Goal: Communication & Community: Answer question/provide support

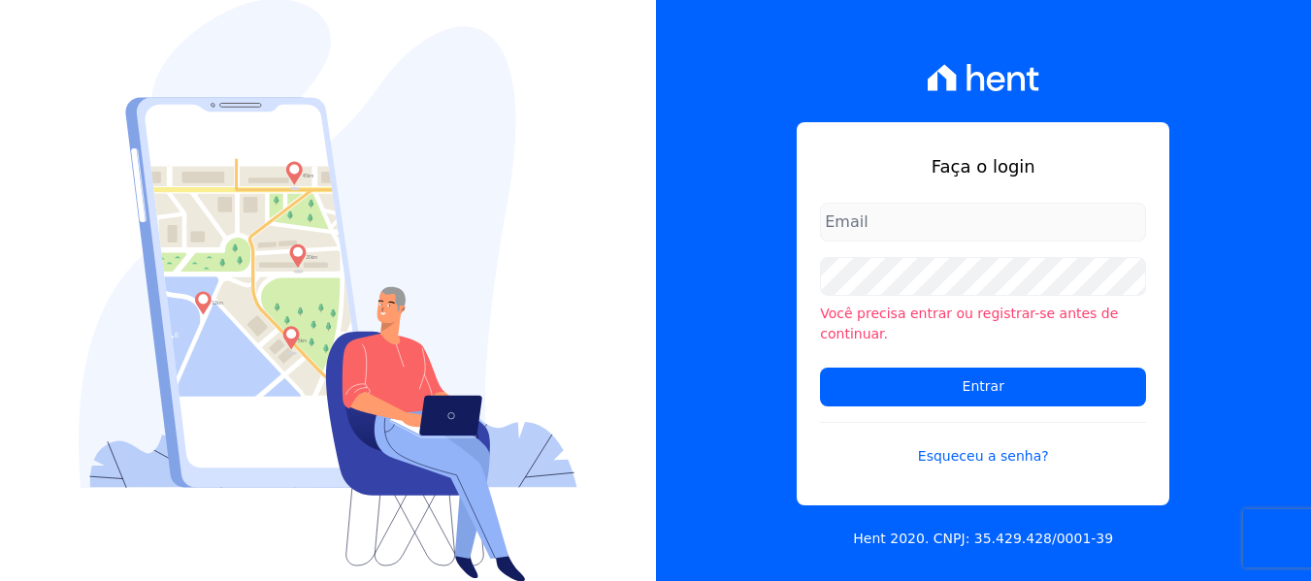
click at [953, 231] on input "email" at bounding box center [983, 222] width 326 height 39
type input "simoneferreira@salgadoemprendimentos.com"
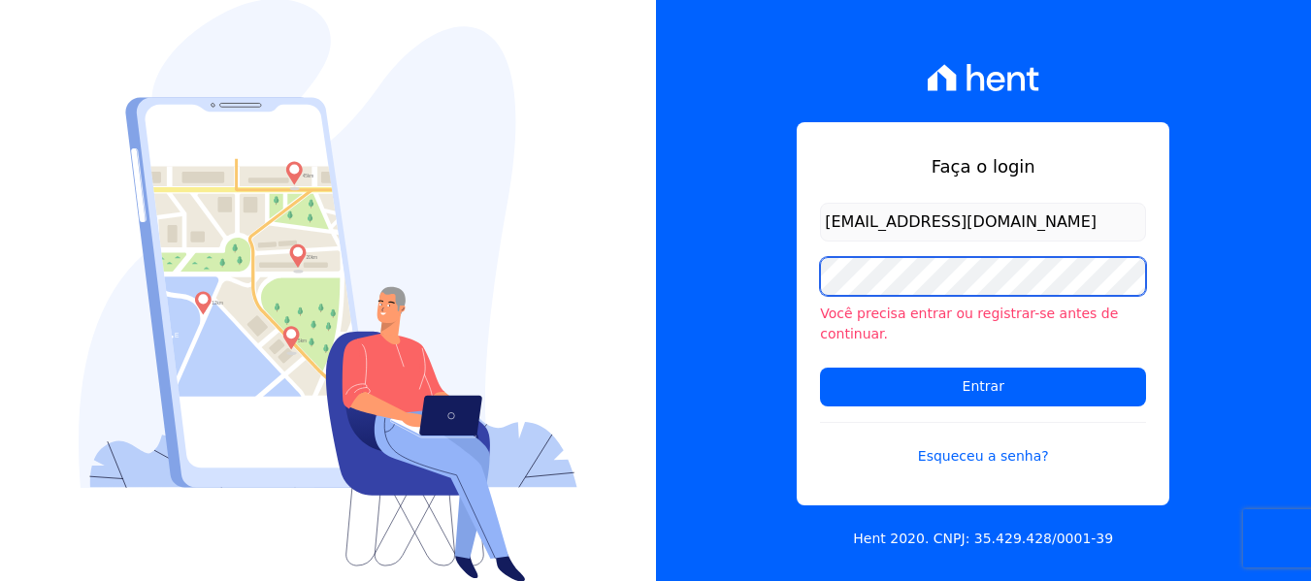
scroll to position [0, 0]
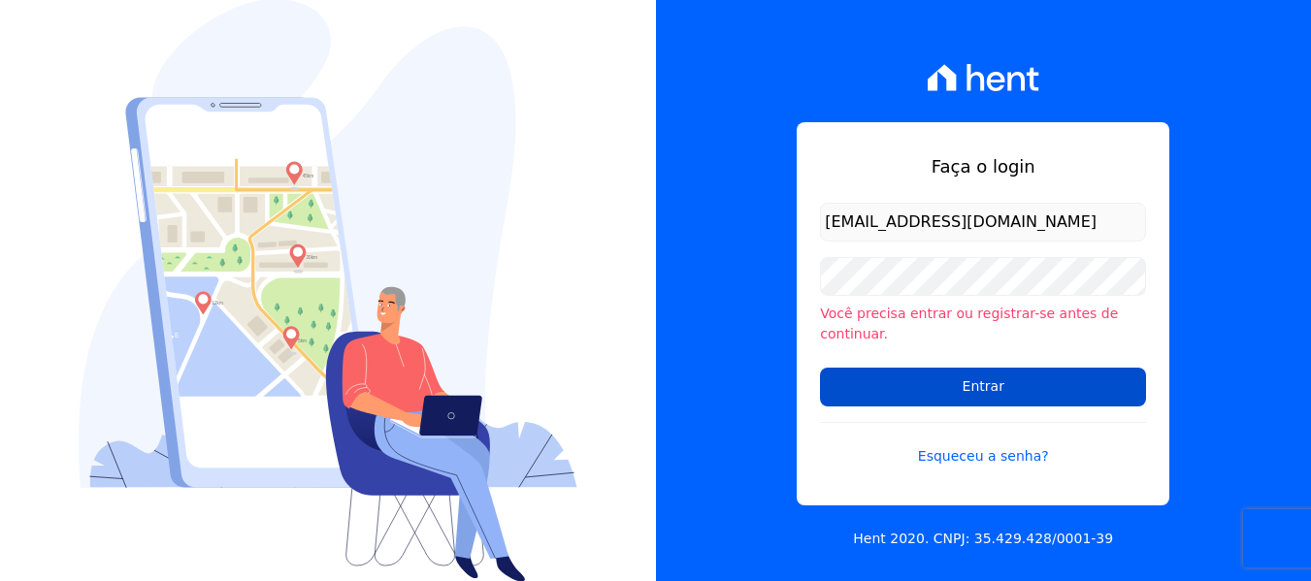
click at [956, 377] on input "Entrar" at bounding box center [983, 387] width 326 height 39
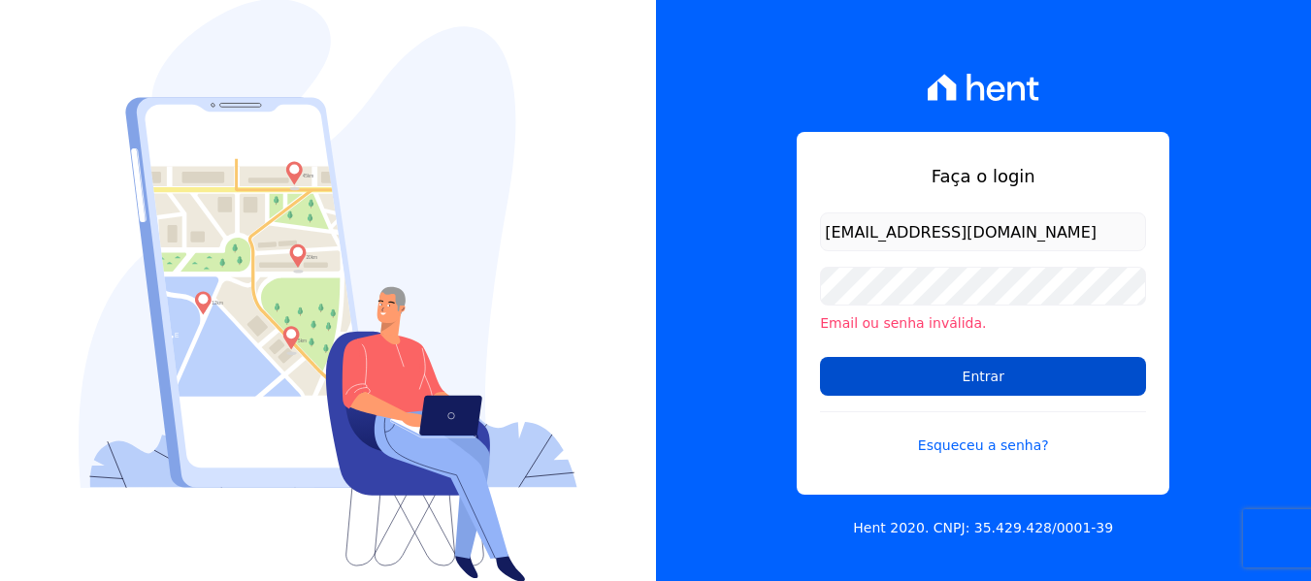
click at [977, 377] on input "Entrar" at bounding box center [983, 376] width 326 height 39
type input "iedabarbosa@salgadoempreendimentos.com"
click at [967, 376] on input "Entrar" at bounding box center [983, 376] width 326 height 39
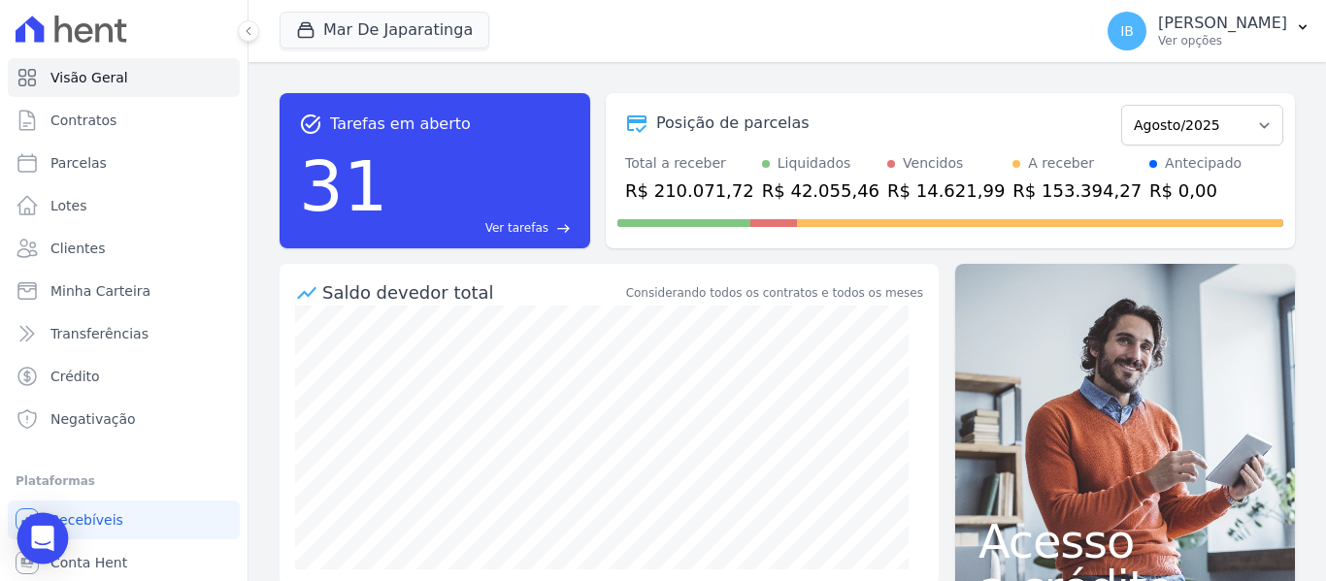
click at [50, 530] on icon "Open Intercom Messenger" at bounding box center [42, 538] width 22 height 25
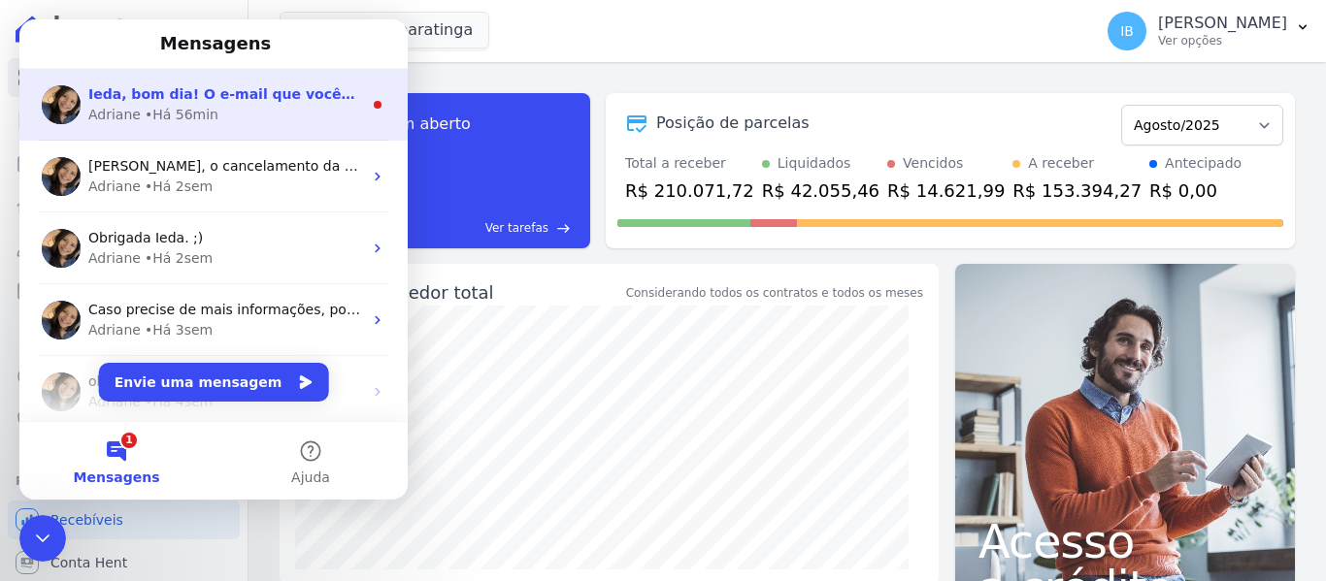
click at [218, 115] on div "Adriane • Há 56min" at bounding box center [225, 115] width 274 height 20
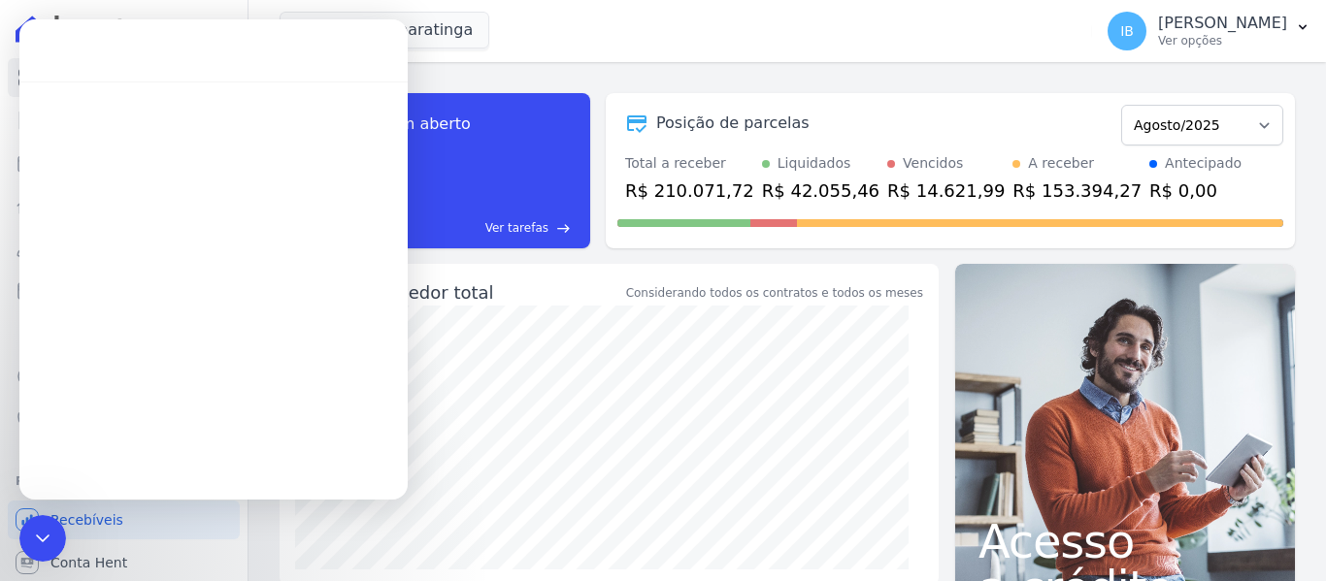
click at [218, 115] on main "Mensagens Ieda, bom dia! O e-mail que vocês estavam inserindo no link estava in…" at bounding box center [213, 259] width 388 height 480
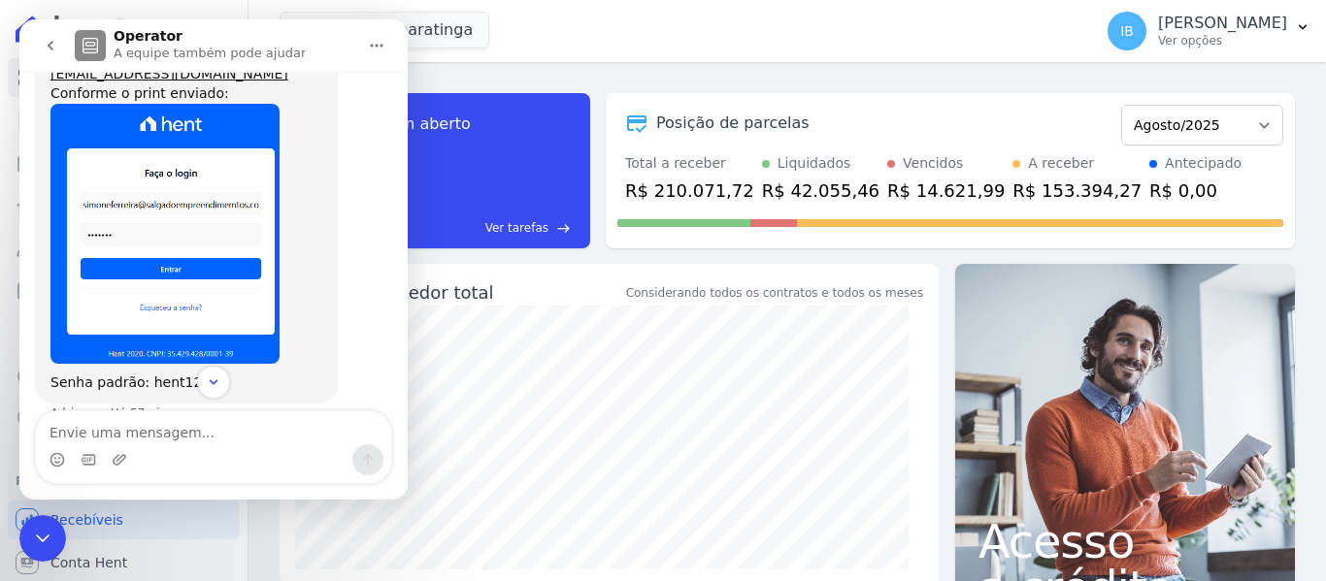
scroll to position [3592, 0]
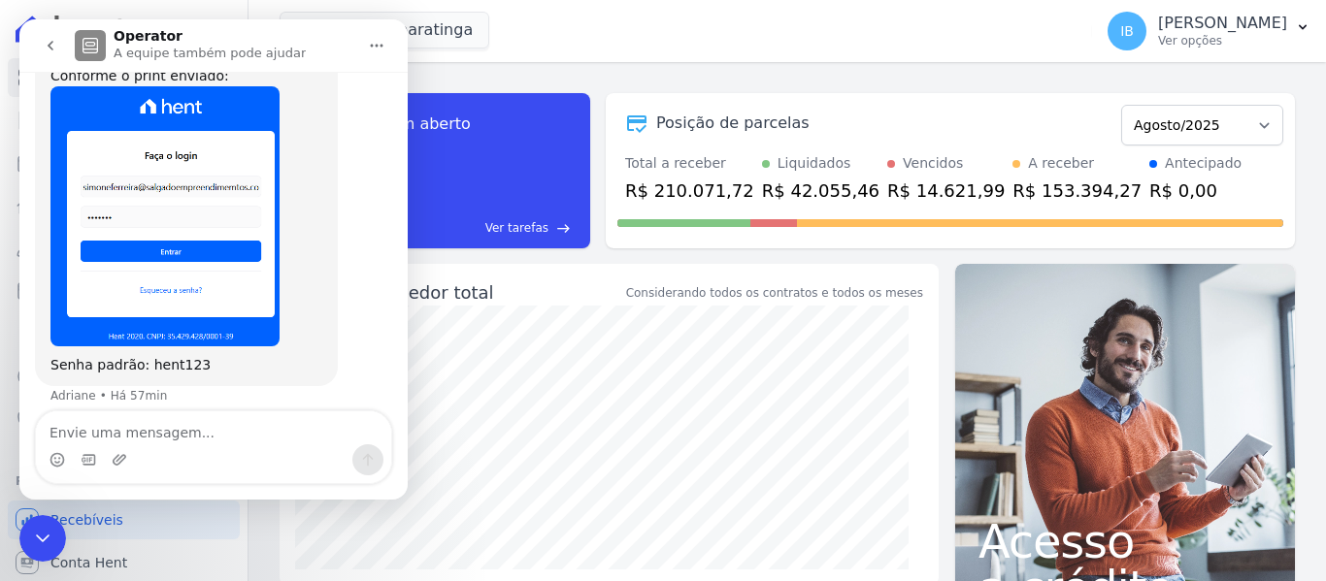
click at [111, 429] on textarea "Envie uma mensagem..." at bounding box center [213, 428] width 355 height 33
type textarea "b"
type textarea "Bom dia , realmente estava errado"
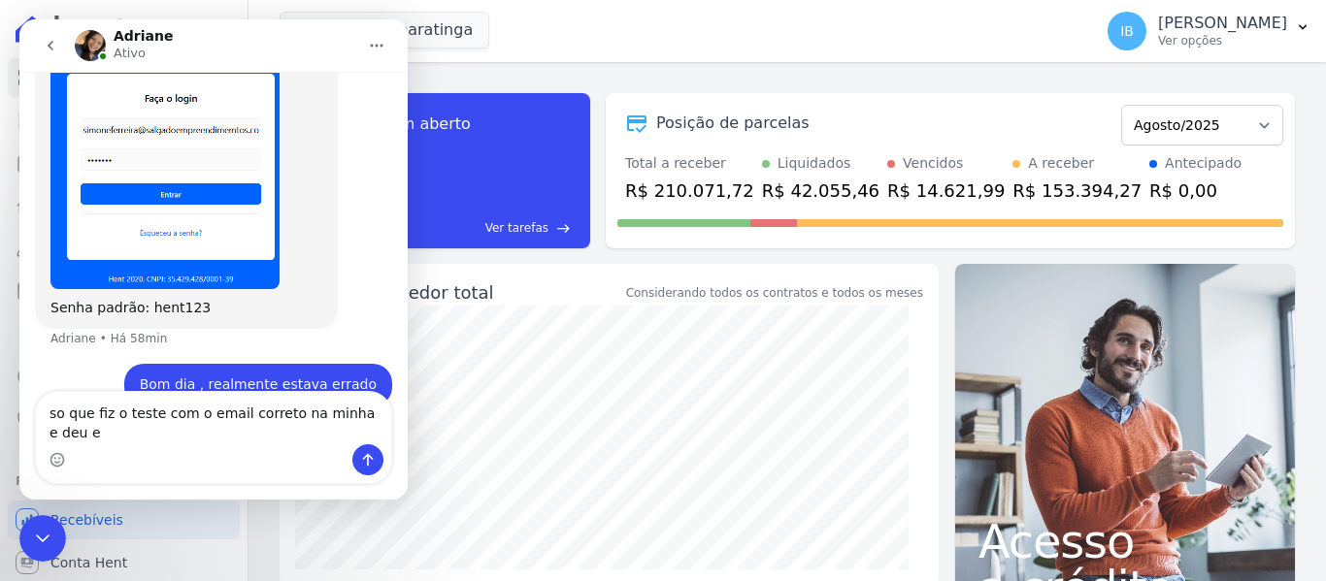
scroll to position [3669, 0]
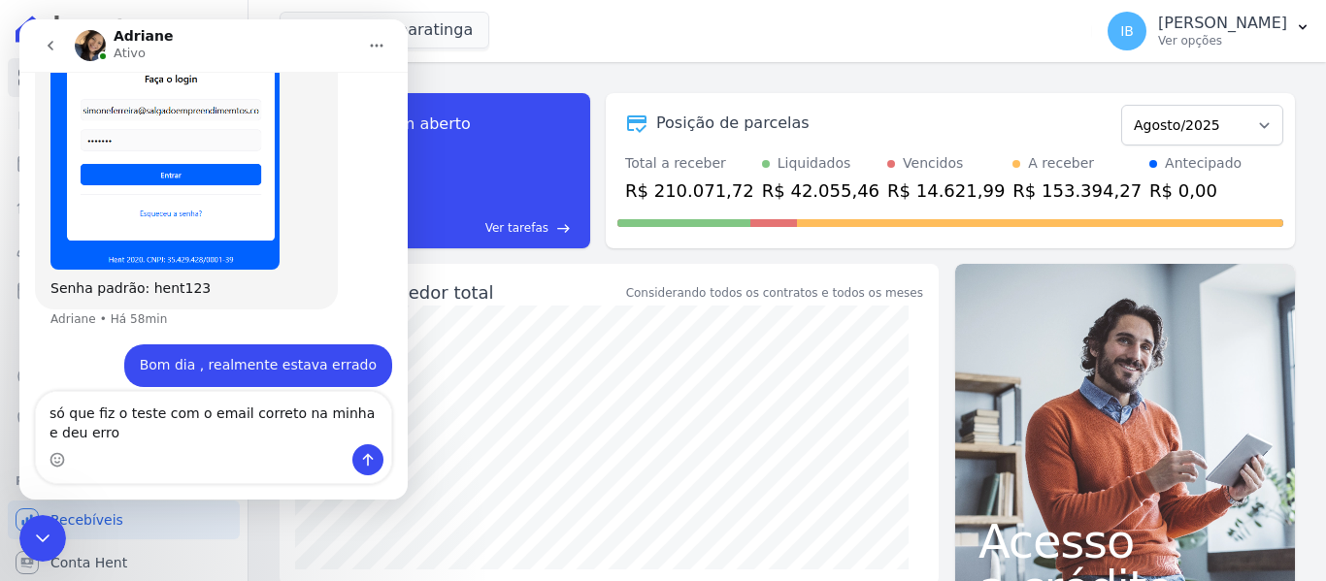
type textarea "só que fiz o teste com o email correto na minha e deu erro"
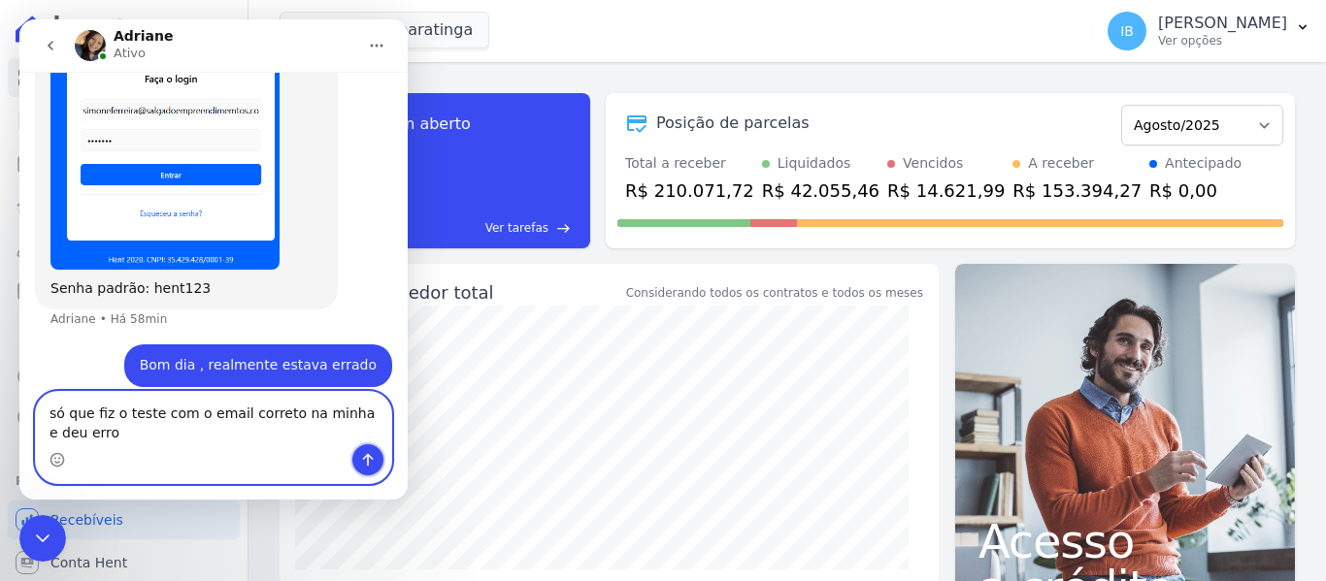
click at [374, 457] on icon "Enviar uma mensagem" at bounding box center [368, 460] width 16 height 16
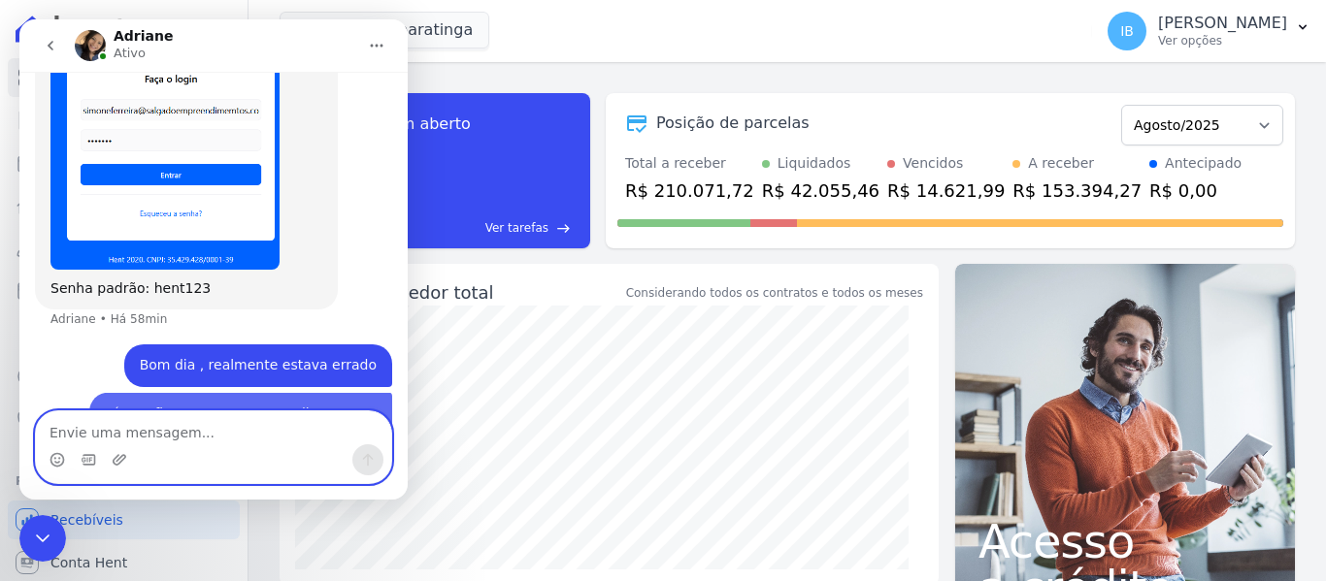
scroll to position [3712, 0]
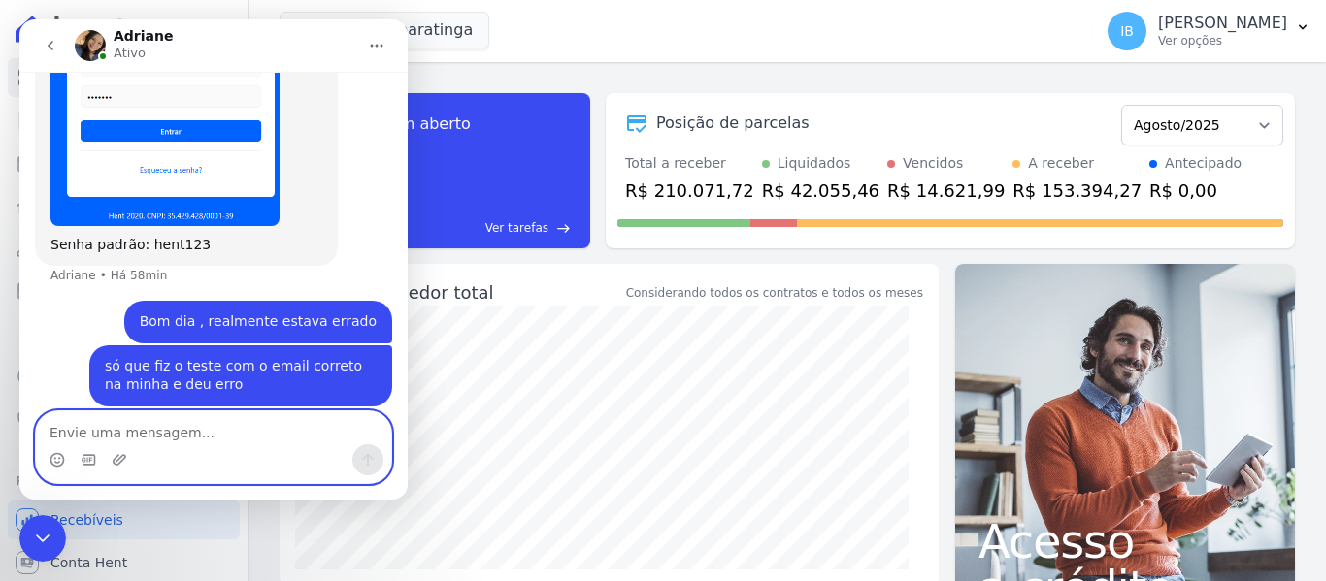
click at [107, 432] on textarea "Envie uma mensagem..." at bounding box center [213, 428] width 355 height 33
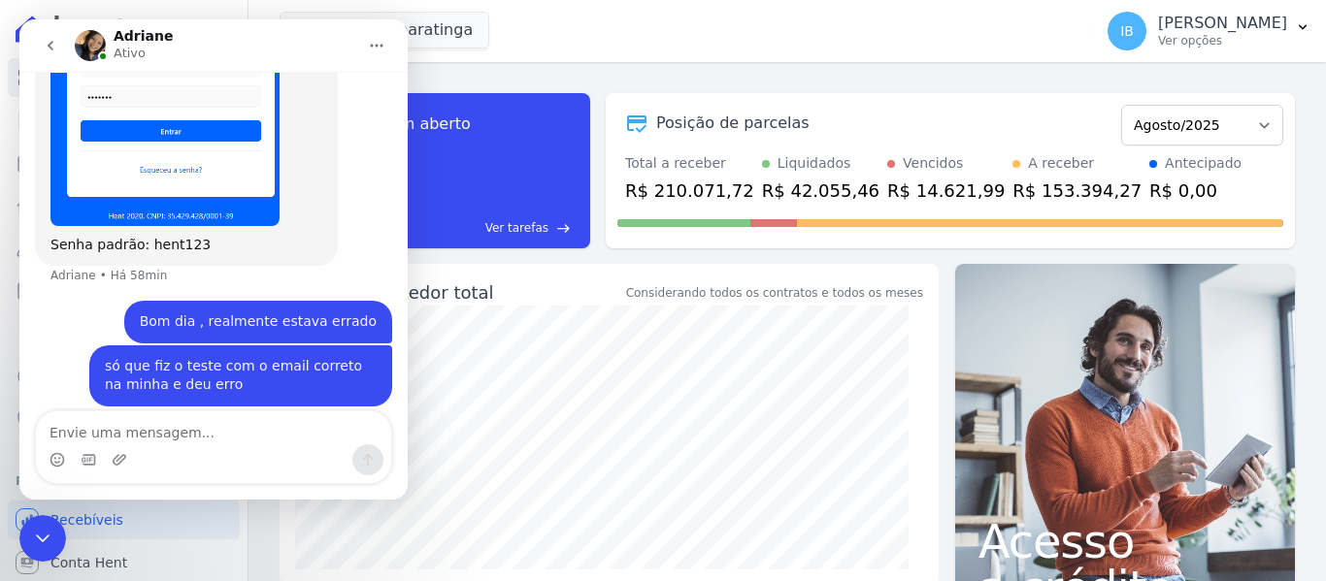
click at [100, 444] on div "Messenger da Intercom" at bounding box center [213, 459] width 355 height 31
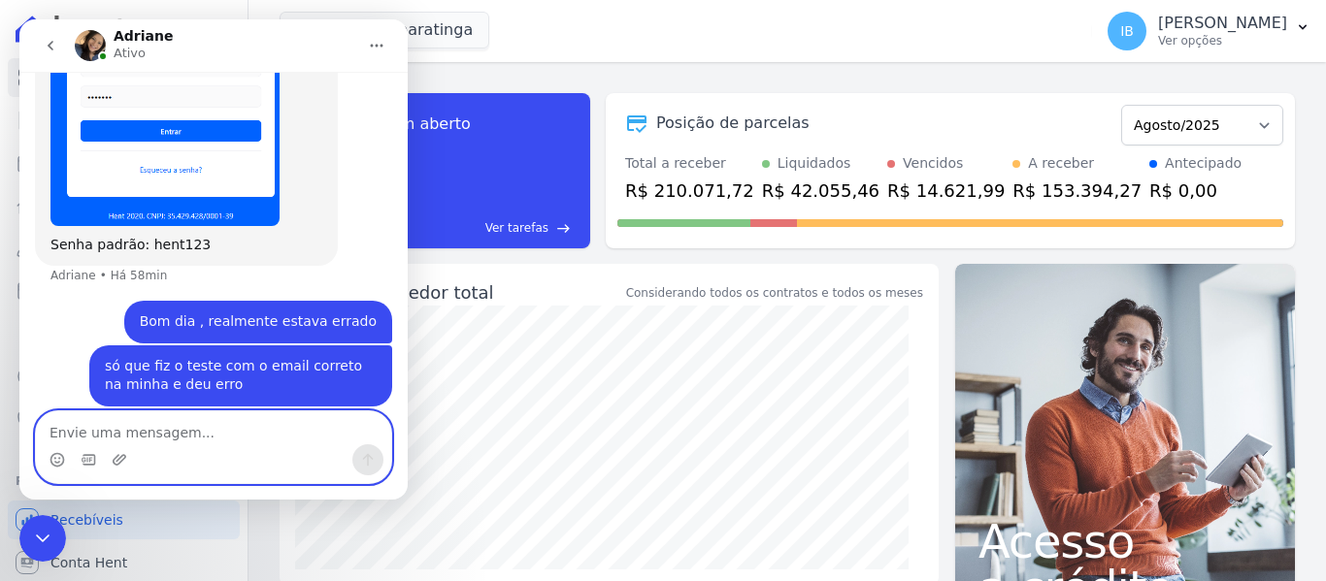
click at [79, 436] on textarea "Envie uma mensagem..." at bounding box center [213, 428] width 355 height 33
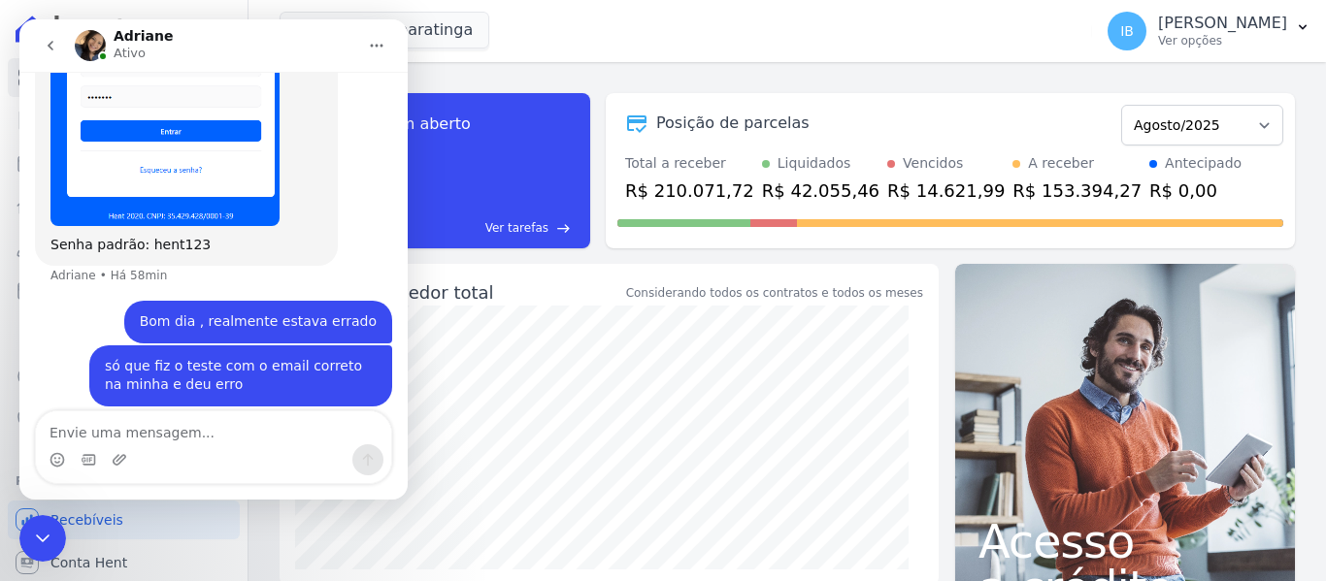
click at [112, 236] on div "Senha padrão: hent123" at bounding box center [186, 245] width 272 height 19
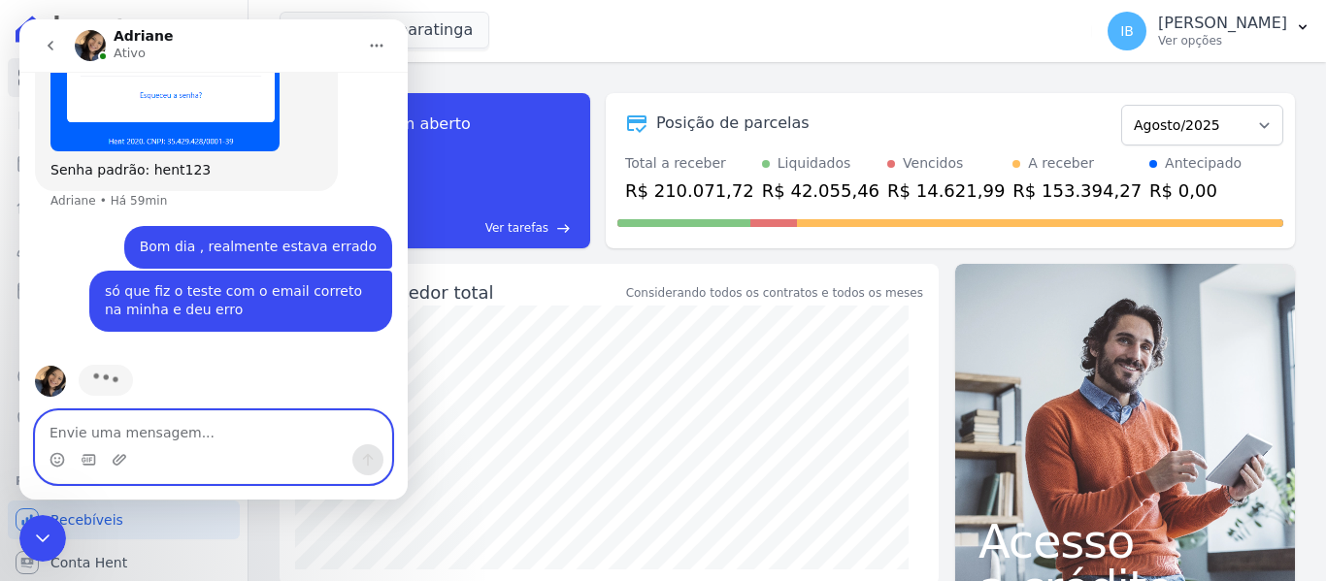
click at [117, 430] on textarea "Envie uma mensagem..." at bounding box center [213, 428] width 355 height 33
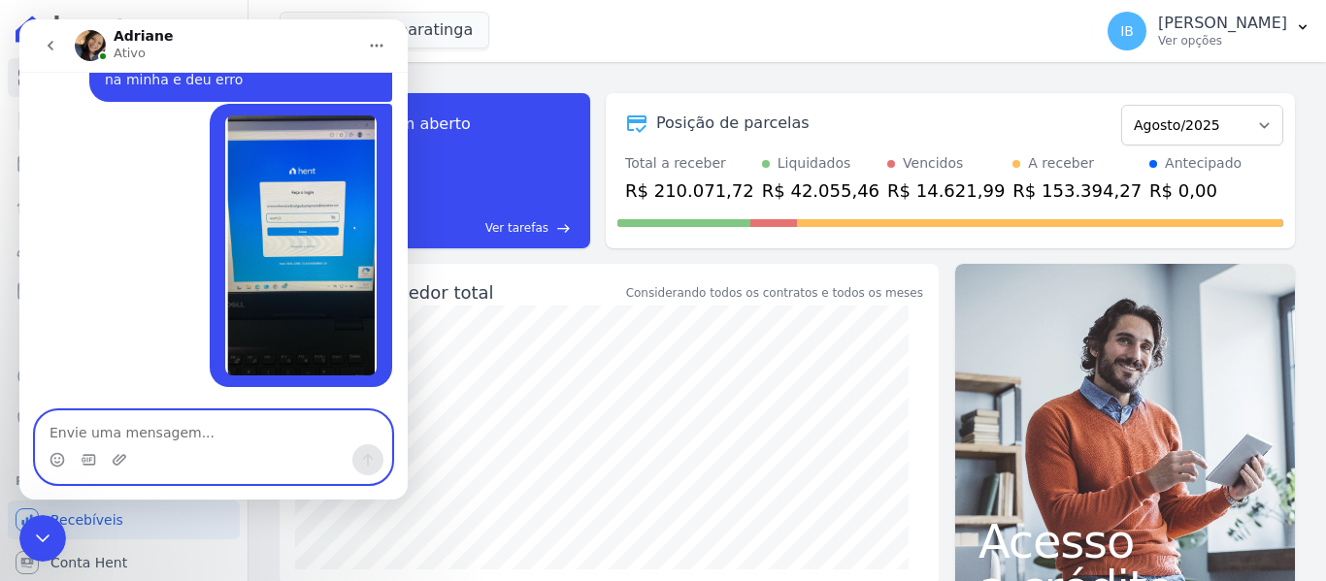
scroll to position [3998, 0]
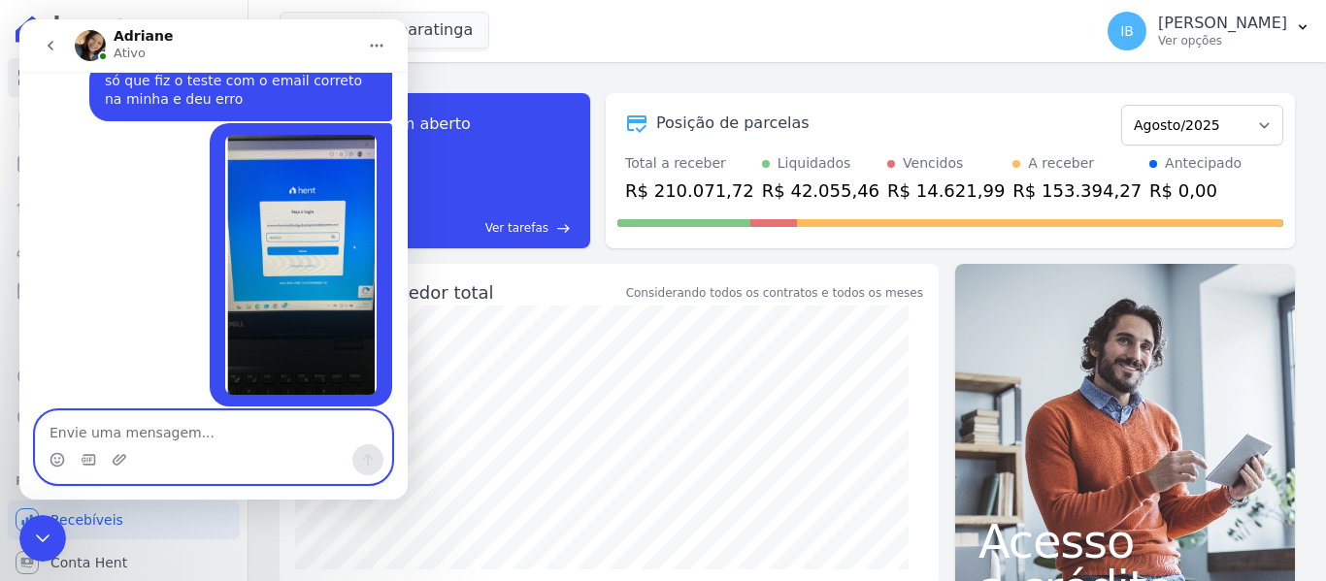
click at [124, 426] on textarea "Envie uma mensagem..." at bounding box center [213, 428] width 355 height 33
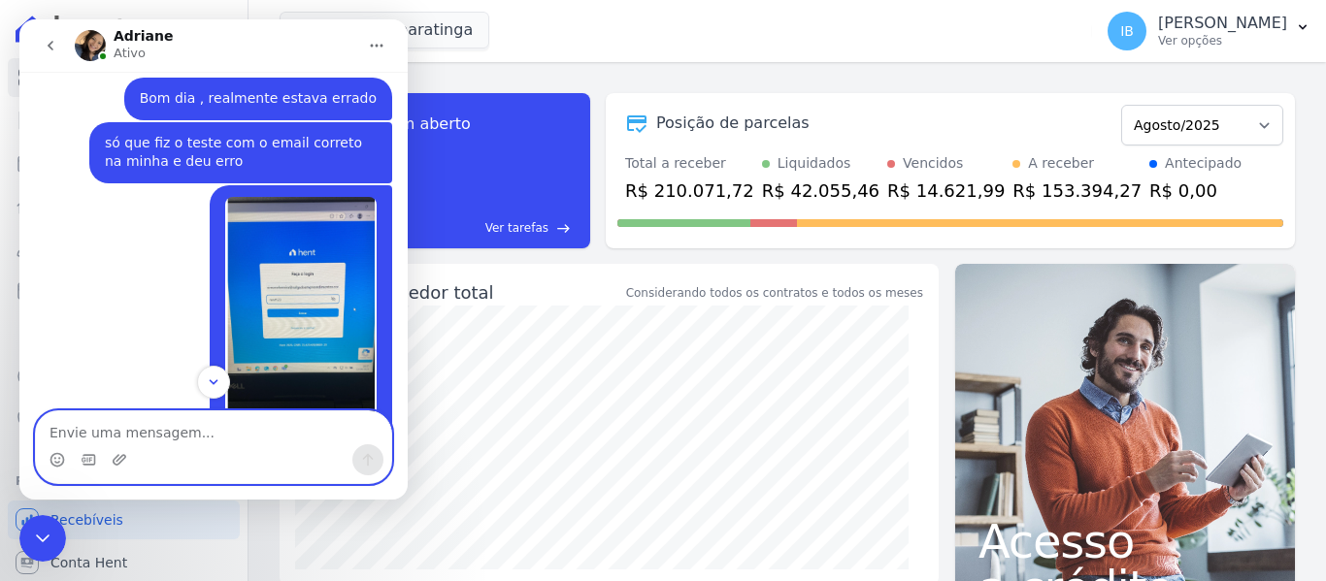
scroll to position [3992, 0]
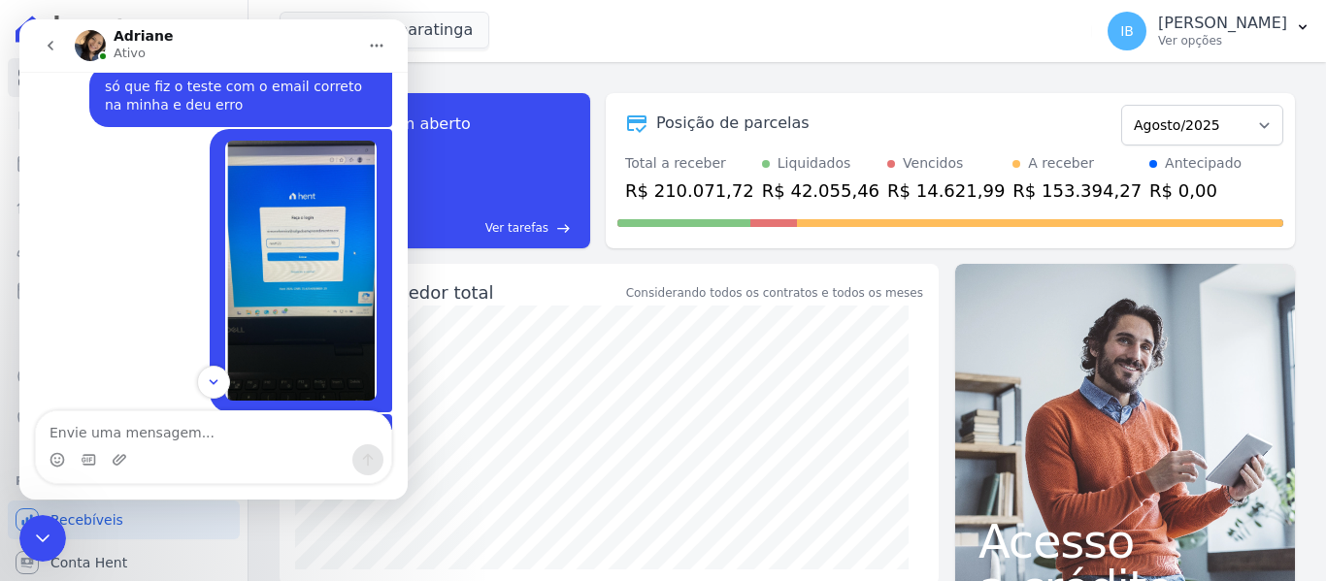
click at [288, 247] on img "Ieda diz…" at bounding box center [300, 271] width 151 height 260
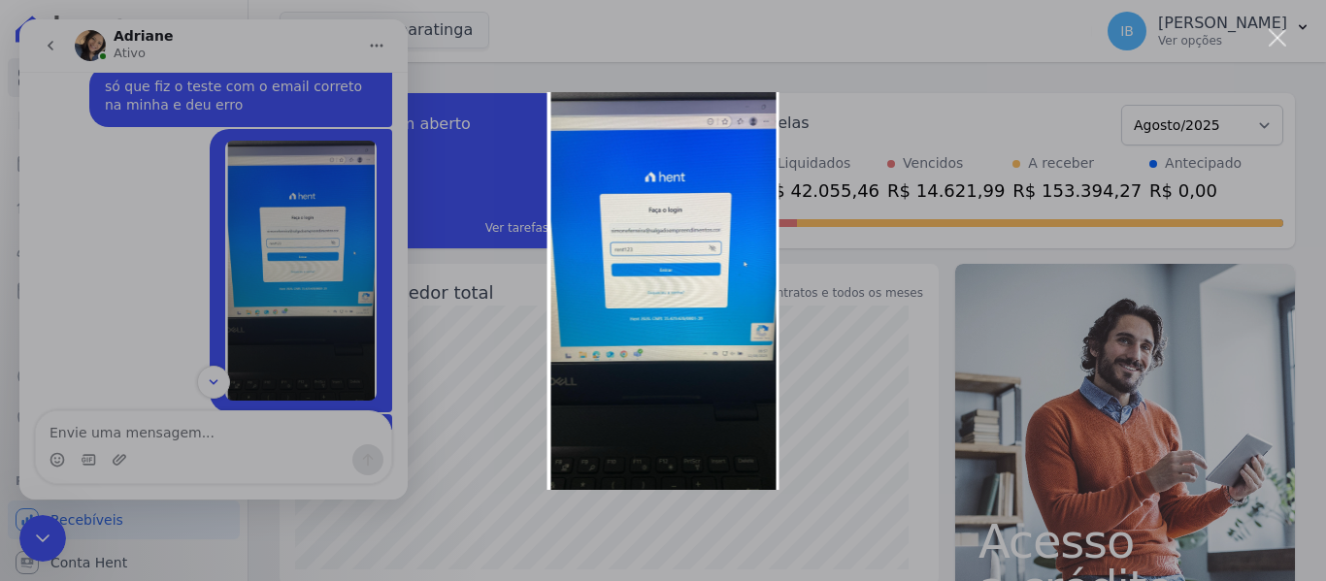
click at [636, 256] on img "Fechar" at bounding box center [663, 291] width 232 height 398
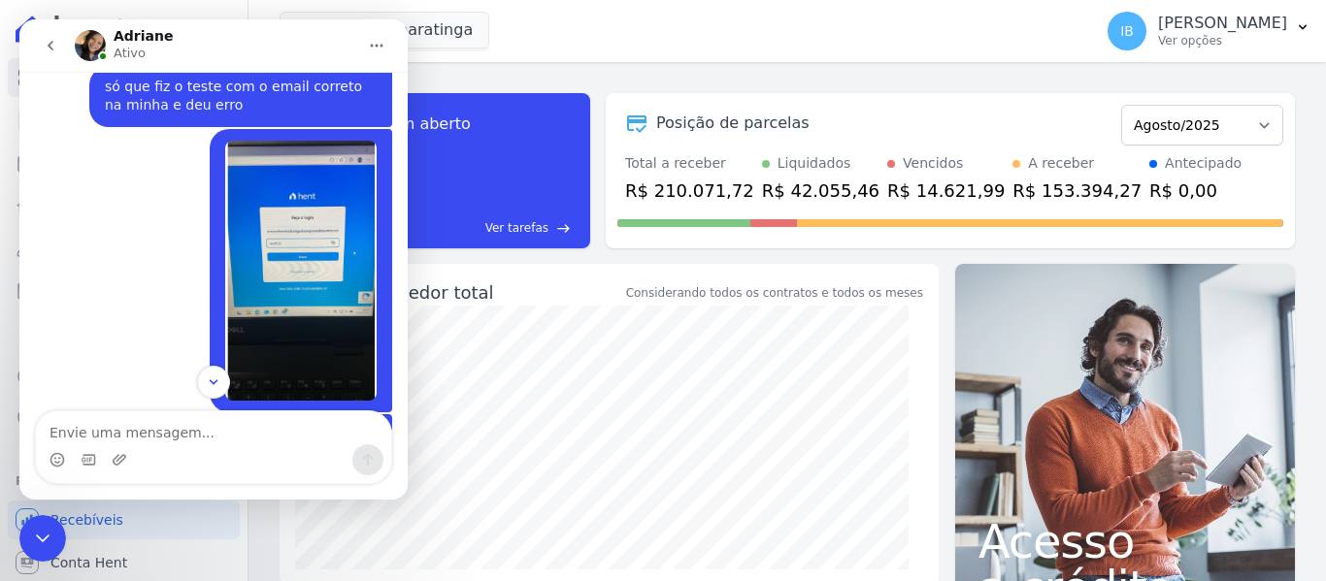
click at [326, 242] on img "Ieda diz…" at bounding box center [300, 271] width 151 height 260
click at [326, 242] on div "Messenger da Intercom" at bounding box center [663, 290] width 1326 height 581
click at [200, 379] on button "1" at bounding box center [213, 382] width 36 height 36
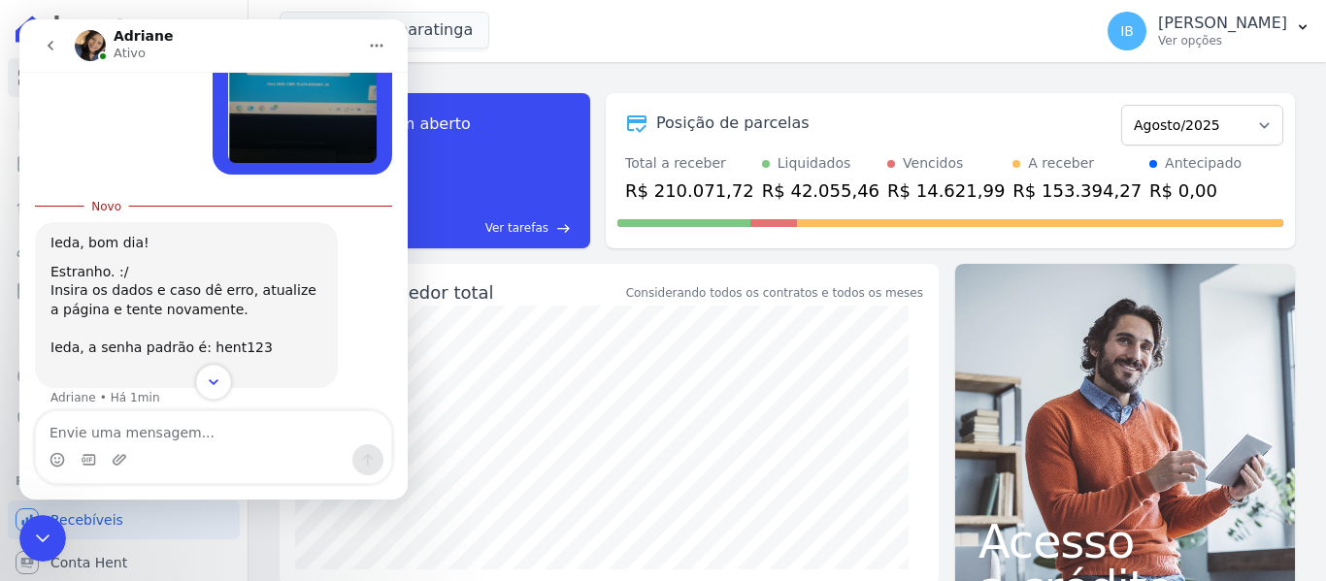
scroll to position [4517, 0]
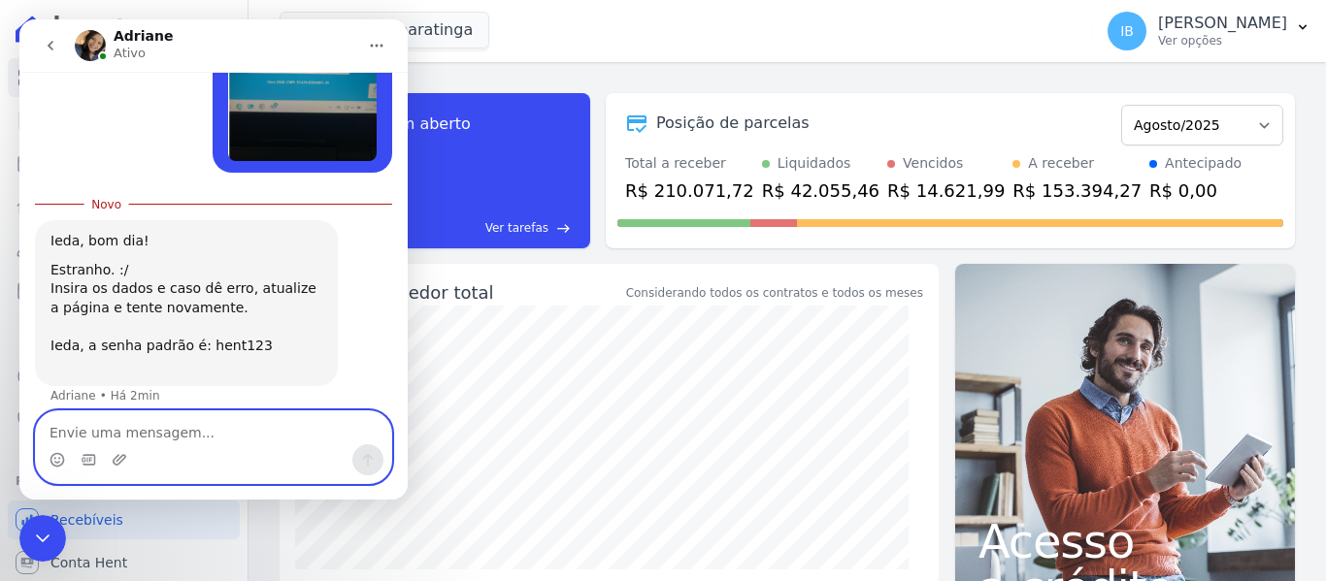
click at [99, 430] on textarea "Envie uma mensagem..." at bounding box center [213, 428] width 355 height 33
type textarea "t"
type textarea "vc pode acessar a maquina?"
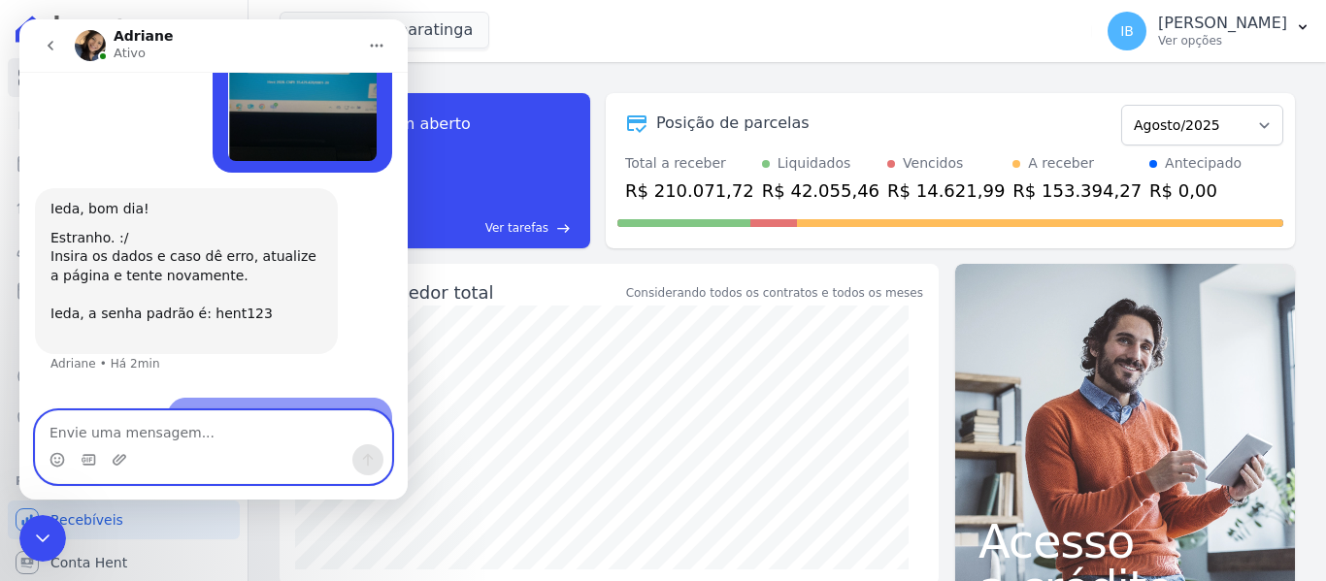
scroll to position [4542, 0]
